Goal: Book appointment/travel/reservation

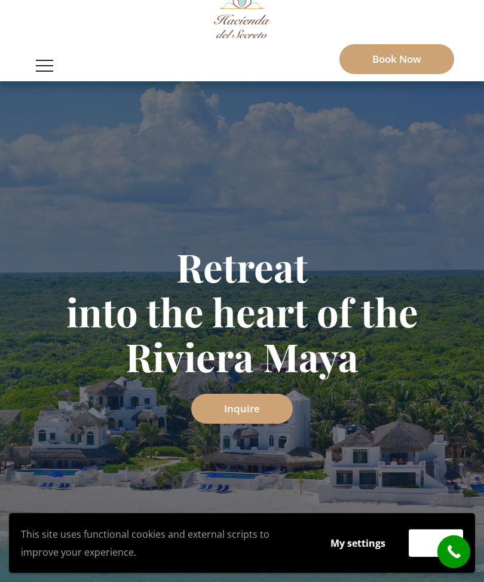
scroll to position [82, 0]
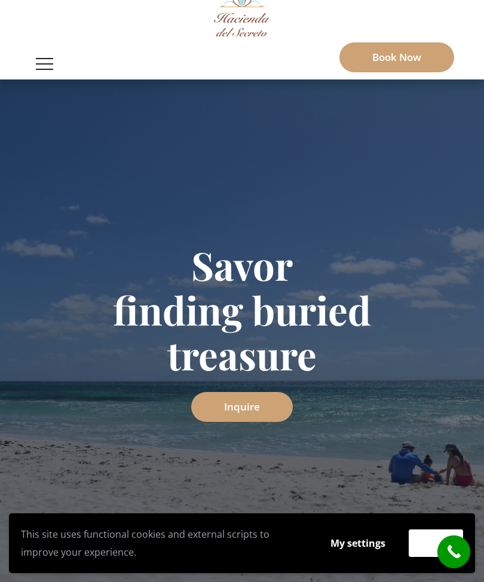
click at [279, 392] on link "Inquire" at bounding box center [242, 407] width 102 height 30
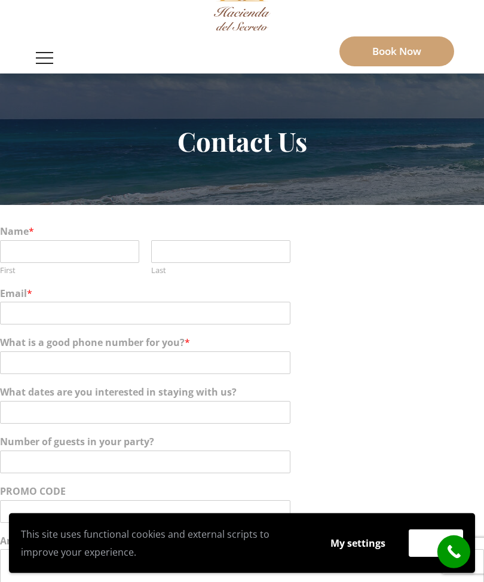
scroll to position [89, 0]
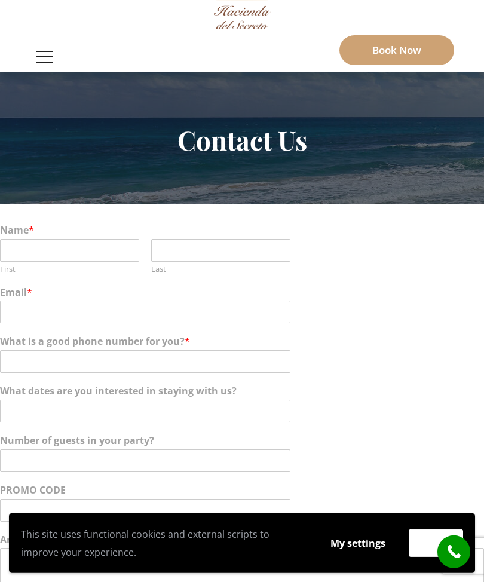
click at [53, 41] on button "button" at bounding box center [44, 56] width 29 height 31
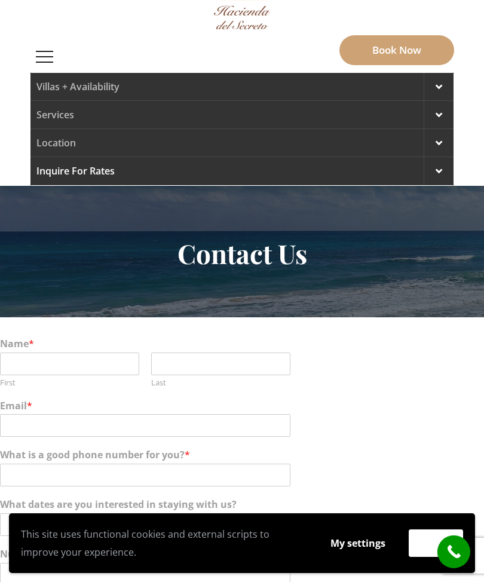
click at [68, 101] on link "Services" at bounding box center [241, 115] width 423 height 28
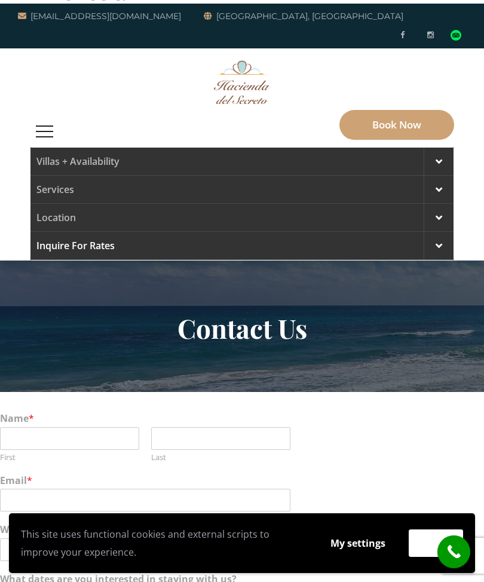
scroll to position [0, 0]
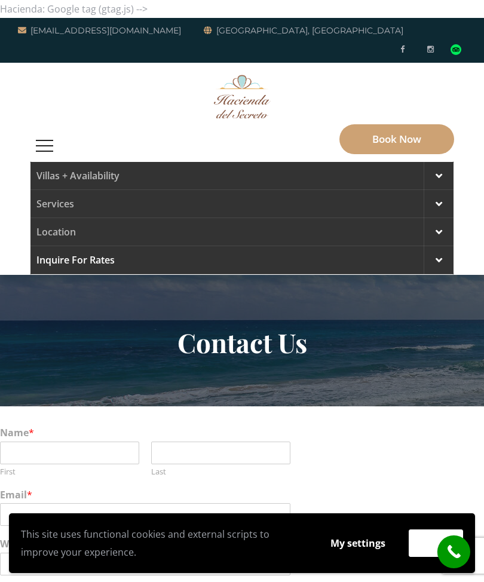
click at [73, 195] on link "Services" at bounding box center [241, 204] width 423 height 28
click at [56, 132] on button "button" at bounding box center [44, 145] width 29 height 31
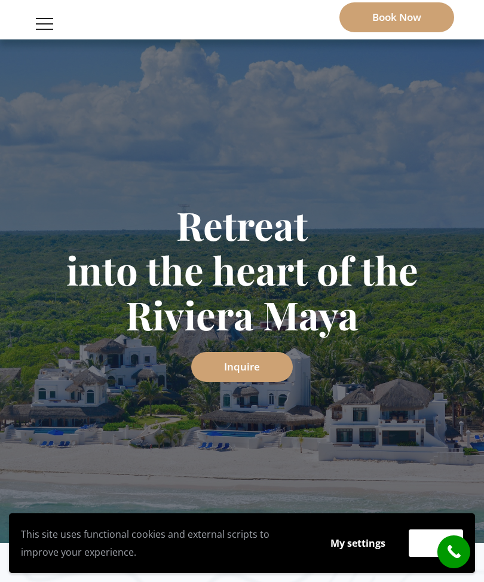
scroll to position [123, 0]
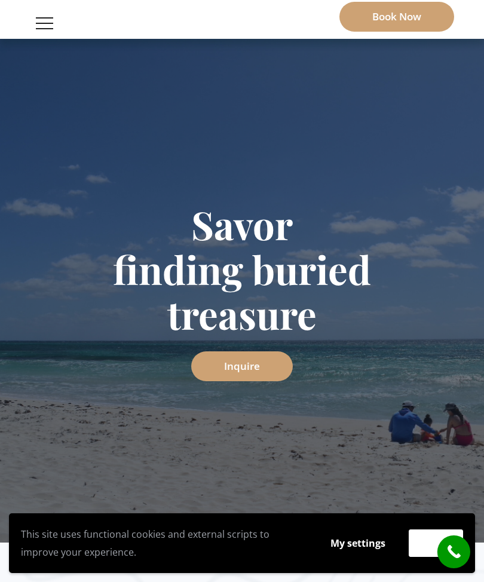
click at [277, 352] on link "Inquire" at bounding box center [242, 367] width 102 height 30
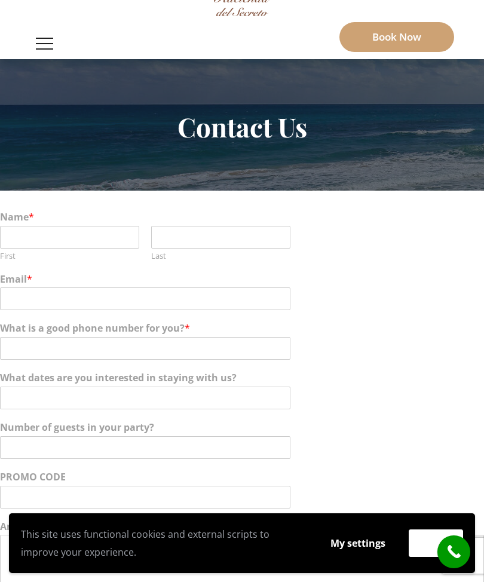
scroll to position [102, 0]
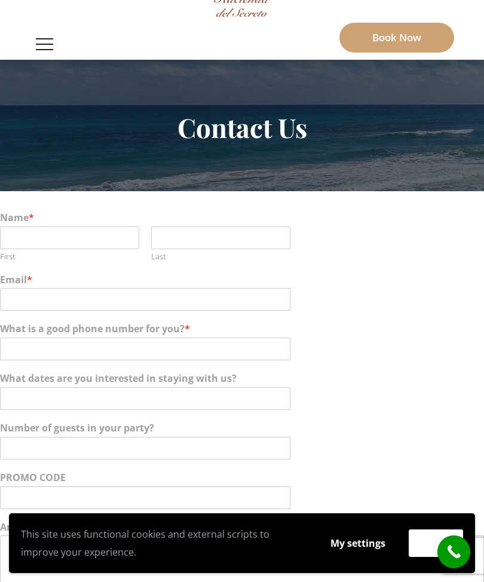
click at [59, 30] on button "button" at bounding box center [44, 44] width 29 height 31
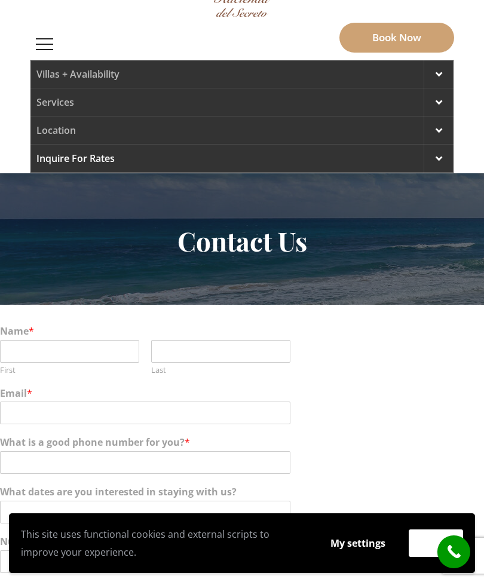
click at [56, 29] on button "button" at bounding box center [44, 44] width 29 height 31
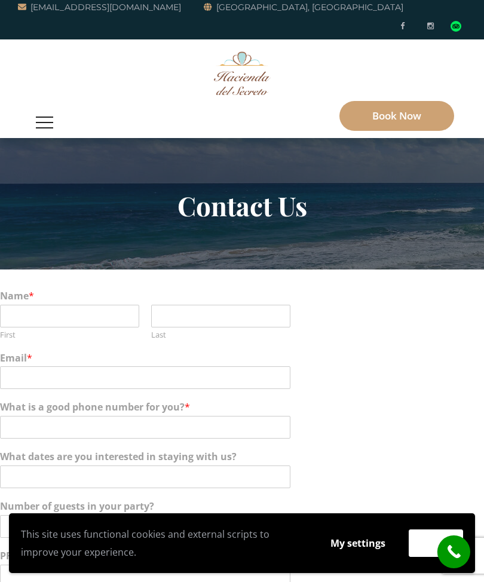
scroll to position [0, 0]
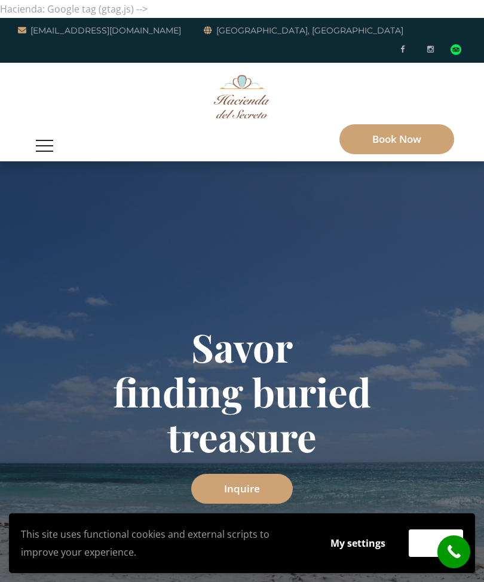
click at [55, 130] on button "button" at bounding box center [44, 145] width 29 height 31
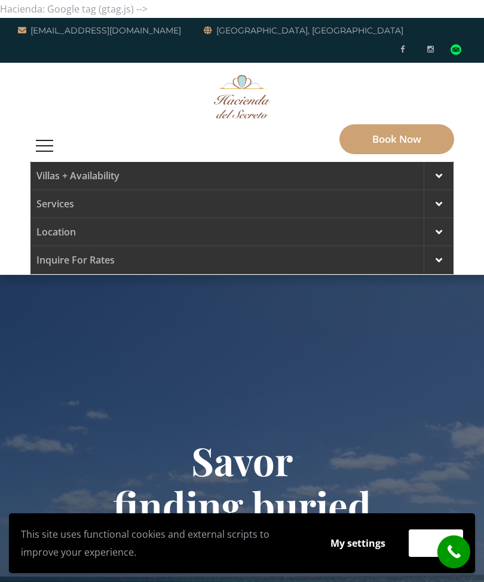
click at [72, 190] on link "Services" at bounding box center [241, 204] width 423 height 28
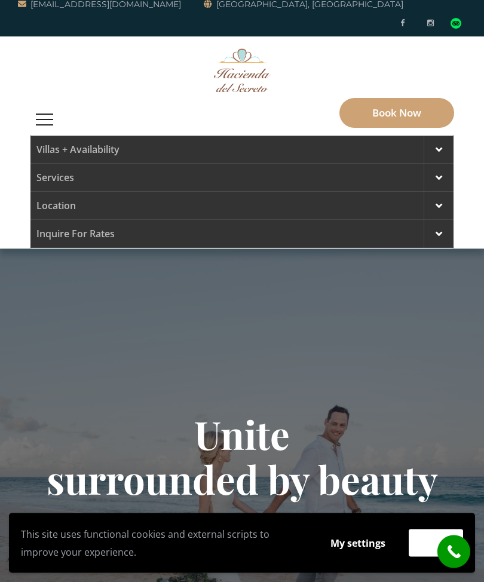
scroll to position [26, 0]
click at [80, 192] on link "Location" at bounding box center [241, 206] width 423 height 28
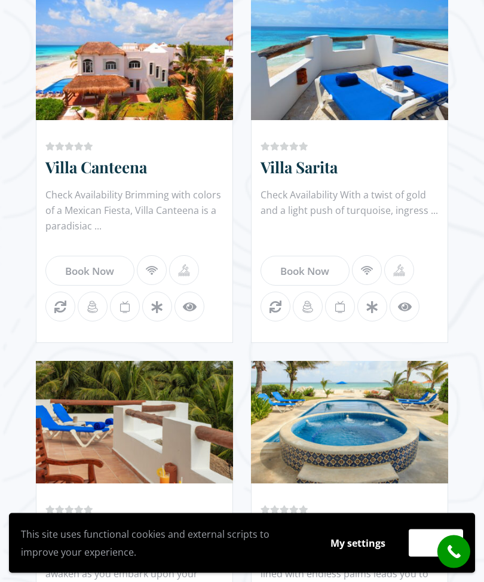
scroll to position [958, 0]
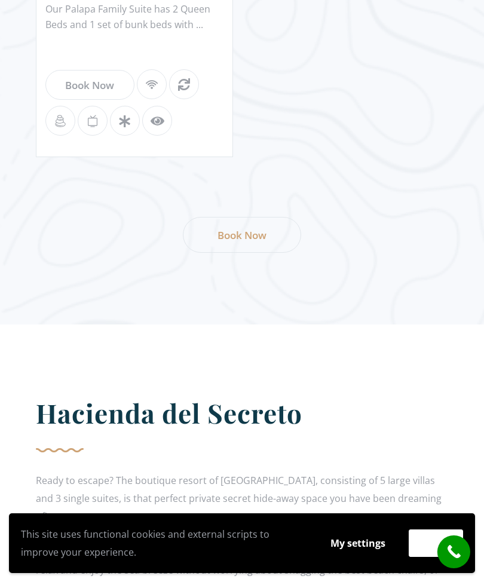
scroll to position [2270, 0]
